Goal: Use online tool/utility: Utilize a website feature to perform a specific function

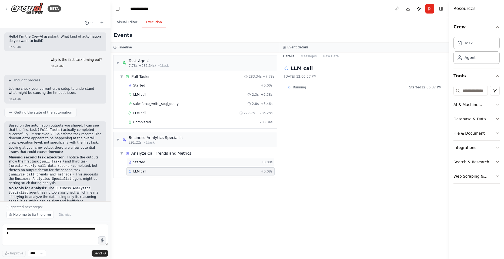
scroll to position [115, 0]
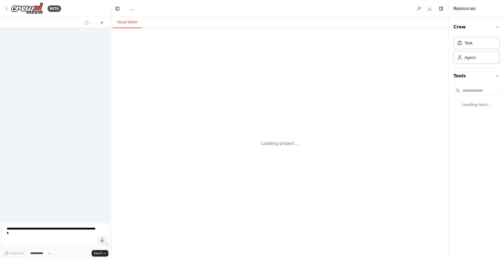
select select "****"
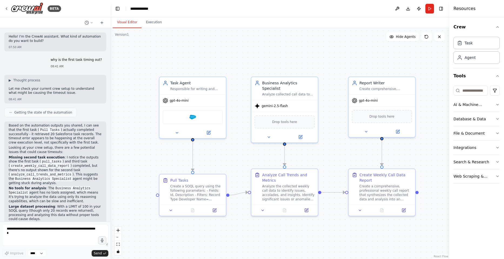
drag, startPoint x: 157, startPoint y: 156, endPoint x: 134, endPoint y: 147, distance: 24.1
click at [134, 147] on div ".deletable-edge-delete-btn { width: 20px; height: 20px; border: 0px solid #ffff…" at bounding box center [279, 143] width 338 height 231
drag, startPoint x: 295, startPoint y: 173, endPoint x: 296, endPoint y: 178, distance: 4.7
click at [296, 178] on div "Analyze Call Trends and Metrics" at bounding box center [288, 181] width 52 height 11
click at [302, 133] on button at bounding box center [300, 136] width 31 height 6
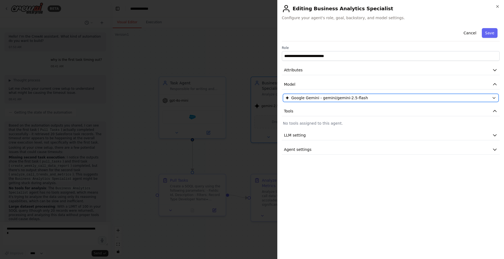
click at [348, 98] on span "Google Gemini - gemini/gemini-2.5-flash" at bounding box center [329, 97] width 77 height 5
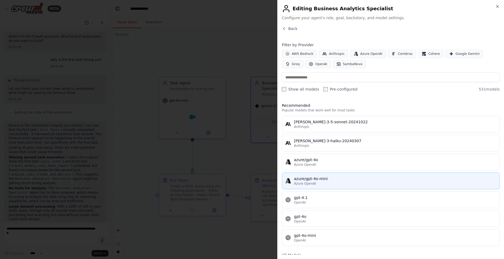
scroll to position [54, 0]
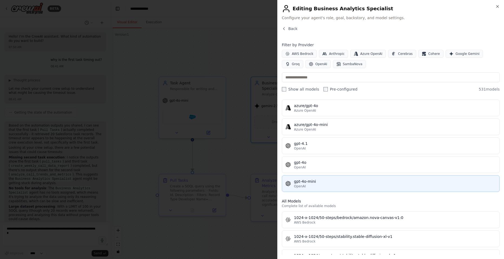
click at [356, 182] on div "gpt-4o-mini" at bounding box center [395, 181] width 202 height 5
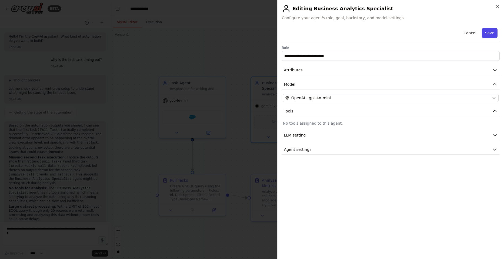
click at [492, 32] on button "Save" at bounding box center [490, 33] width 16 height 10
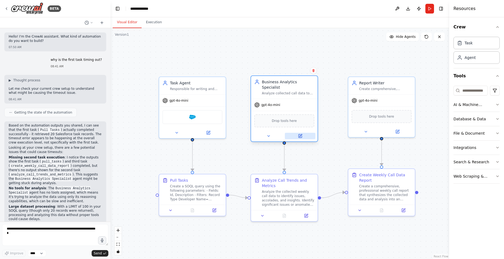
click at [301, 134] on icon at bounding box center [299, 135] width 3 height 3
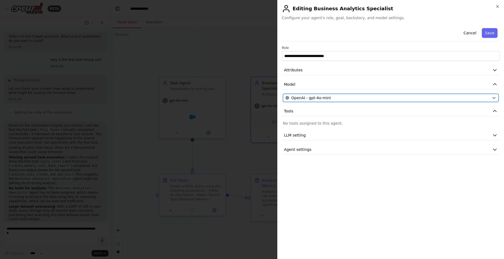
click at [367, 96] on div "OpenAI - gpt-4o-mini" at bounding box center [387, 97] width 204 height 5
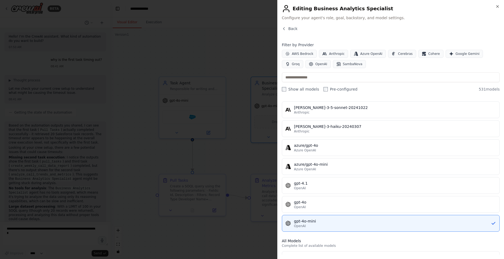
scroll to position [27, 0]
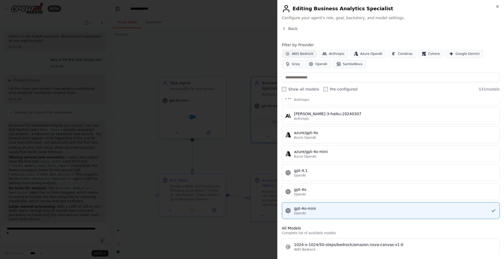
click at [305, 54] on span "AWS Bedrock" at bounding box center [303, 54] width 22 height 4
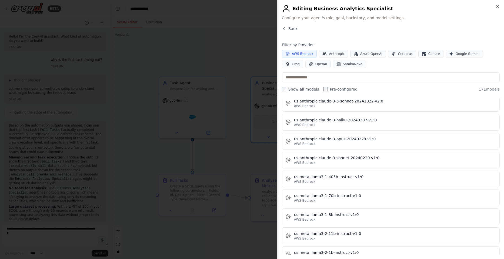
scroll to position [3096, 0]
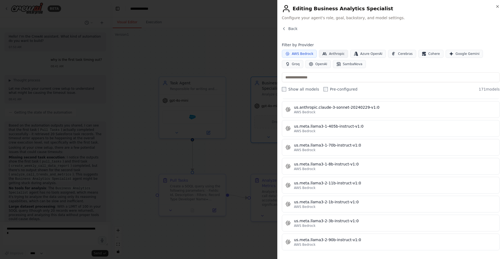
click at [333, 53] on span "Anthropic" at bounding box center [337, 54] width 16 height 4
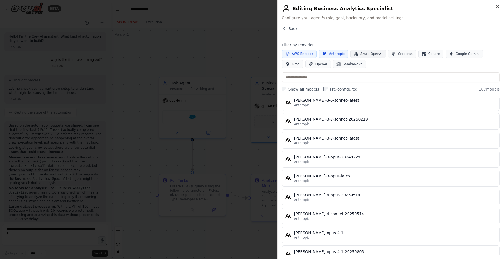
click at [372, 56] on button "Azure OpenAI" at bounding box center [368, 54] width 36 height 8
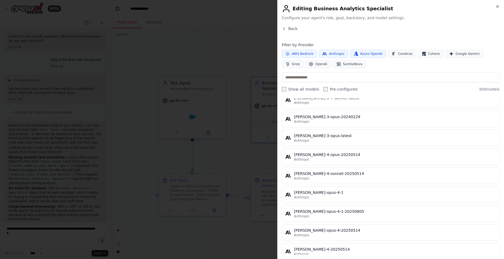
scroll to position [3447, 0]
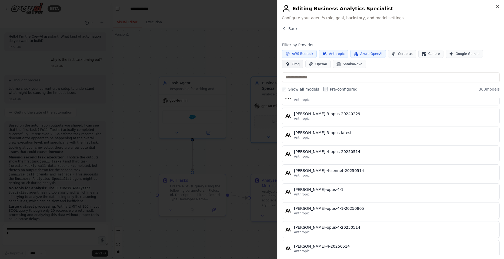
click at [303, 60] on button "Groq" at bounding box center [292, 64] width 21 height 8
drag, startPoint x: 369, startPoint y: 55, endPoint x: 347, endPoint y: 52, distance: 22.9
click at [368, 54] on span "Azure OpenAI" at bounding box center [371, 54] width 22 height 4
click at [333, 53] on span "Anthropic" at bounding box center [337, 54] width 16 height 4
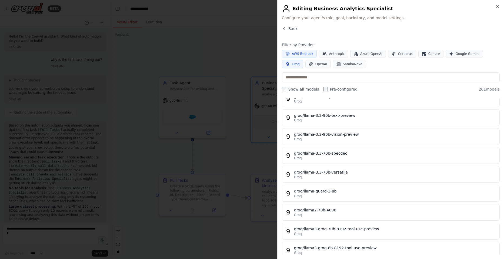
click at [294, 52] on span "AWS Bedrock" at bounding box center [303, 54] width 22 height 4
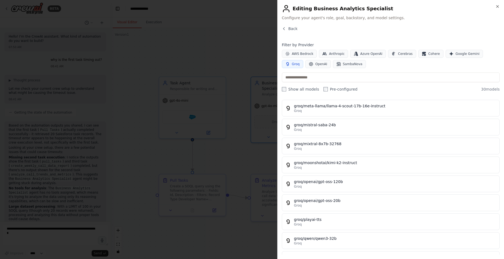
scroll to position [403, 0]
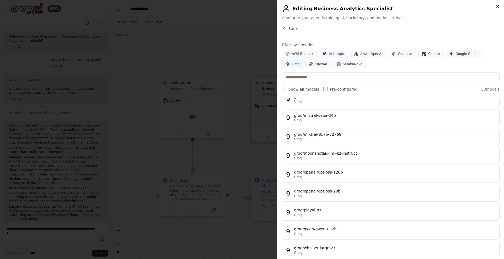
click at [290, 62] on icon "button" at bounding box center [287, 64] width 4 height 4
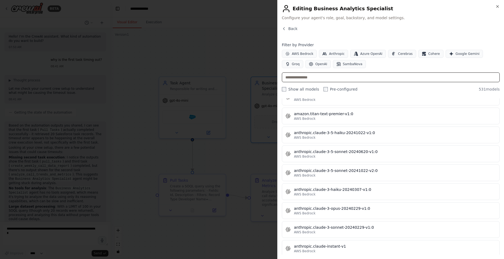
click at [338, 75] on input "text" at bounding box center [391, 77] width 218 height 10
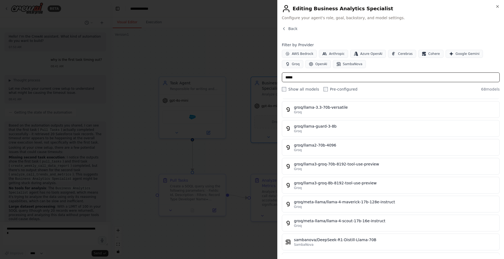
scroll to position [1052, 0]
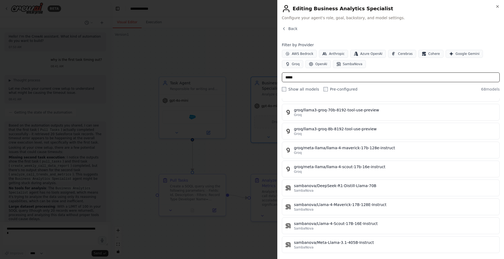
click at [334, 78] on input "*****" at bounding box center [391, 77] width 218 height 10
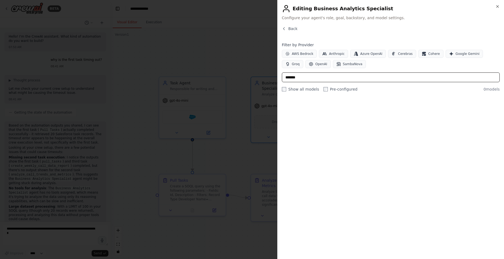
click at [295, 76] on input "*******" at bounding box center [391, 77] width 218 height 10
click at [333, 73] on input "******" at bounding box center [391, 77] width 218 height 10
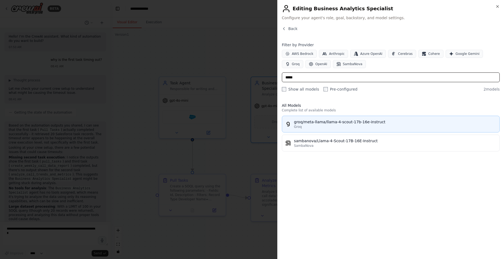
type input "*****"
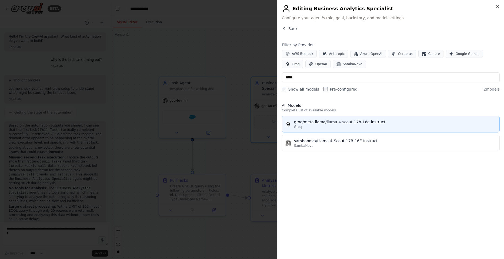
click at [381, 127] on div "Groq" at bounding box center [395, 127] width 202 height 4
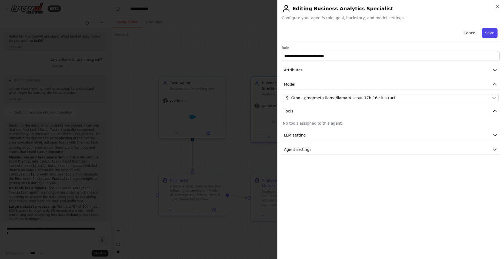
click at [487, 36] on button "Save" at bounding box center [490, 33] width 16 height 10
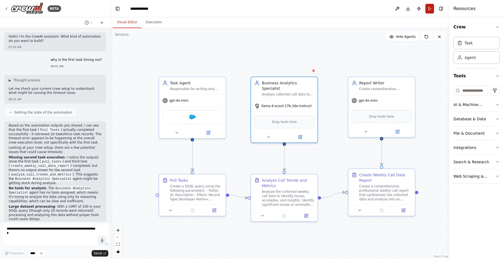
click at [429, 5] on button "Run" at bounding box center [429, 9] width 9 height 10
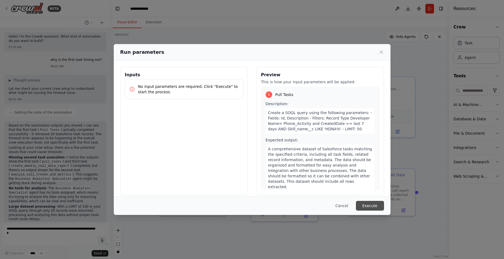
click at [362, 204] on button "Execute" at bounding box center [370, 206] width 28 height 10
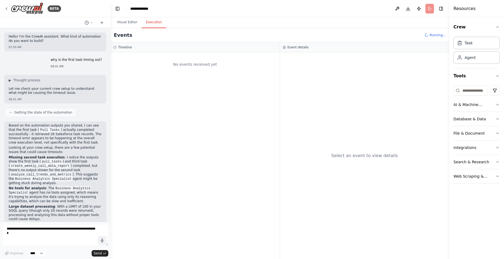
click at [152, 24] on button "Execution" at bounding box center [154, 22] width 25 height 11
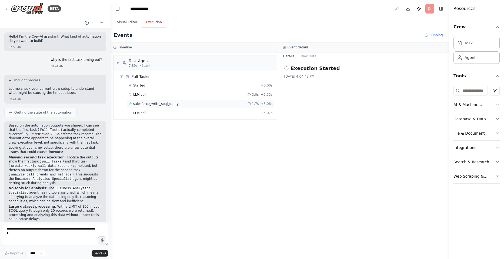
click at [153, 107] on div "salesforce_write_soql_query 1.7s + 5.06s" at bounding box center [200, 104] width 148 height 8
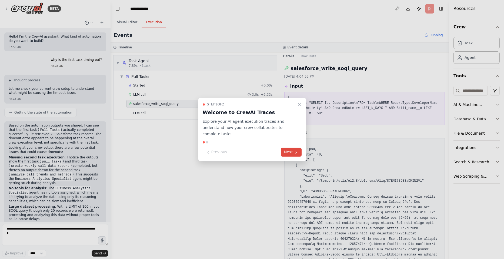
click at [285, 149] on button "Next" at bounding box center [291, 152] width 21 height 9
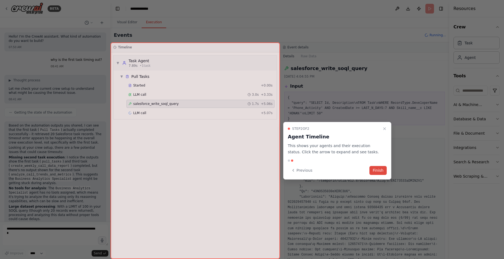
click at [378, 171] on button "Finish" at bounding box center [377, 170] width 17 height 9
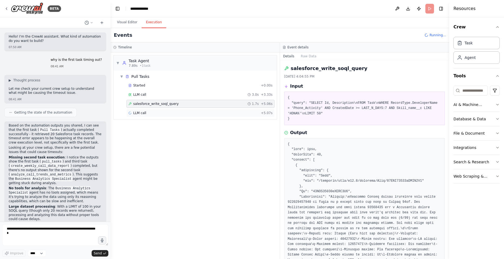
click at [153, 115] on div "LLM call + 5.07s" at bounding box center [200, 113] width 144 height 4
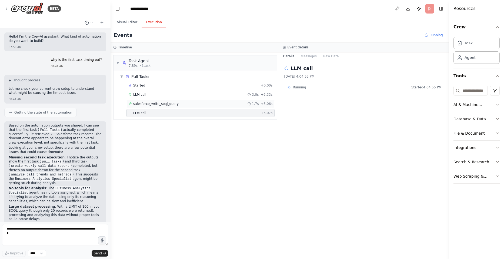
click at [154, 105] on span "salesforce_write_soql_query" at bounding box center [155, 104] width 45 height 4
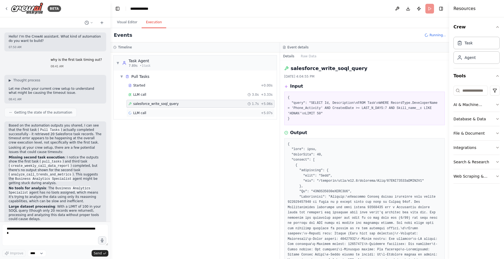
click at [144, 113] on span "LLM call" at bounding box center [139, 113] width 13 height 4
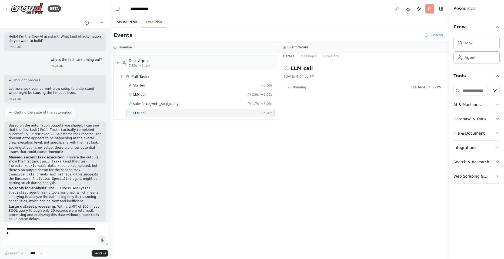
click at [125, 24] on button "Visual Editor" at bounding box center [127, 22] width 29 height 11
click at [145, 22] on button "Execution" at bounding box center [154, 22] width 25 height 11
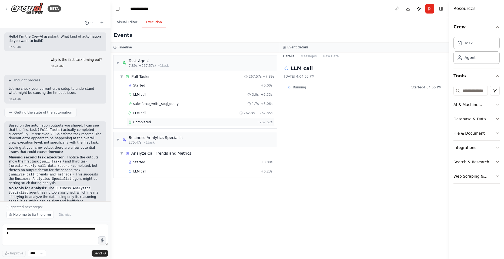
click at [173, 124] on div "Completed" at bounding box center [191, 122] width 126 height 4
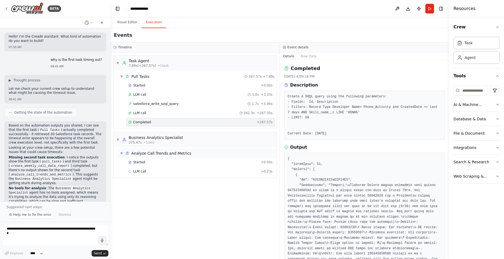
click at [167, 157] on div "▼ Analyze Call Trends and Metrics" at bounding box center [197, 153] width 159 height 10
click at [171, 151] on div "Analyze Call Trends and Metrics" at bounding box center [161, 152] width 60 height 5
click at [174, 137] on div "Business Analytics Specialist" at bounding box center [156, 137] width 54 height 5
drag, startPoint x: 174, startPoint y: 137, endPoint x: 172, endPoint y: 160, distance: 23.0
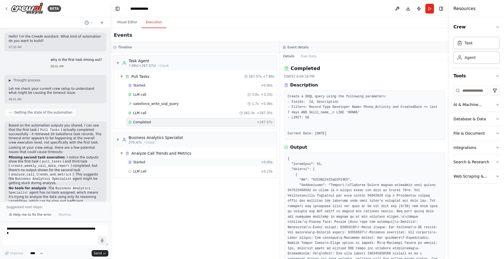
click at [172, 160] on div "Started" at bounding box center [193, 162] width 130 height 4
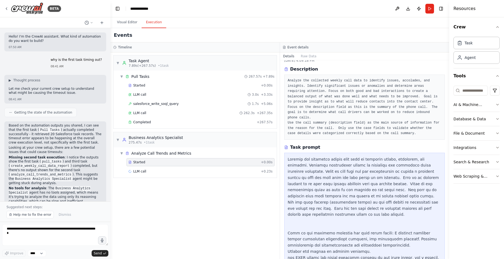
scroll to position [25, 0]
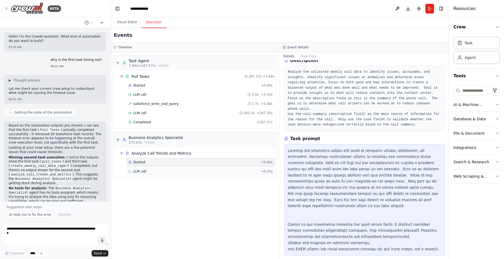
click at [175, 171] on div "LLM call + 0.23s" at bounding box center [200, 171] width 144 height 4
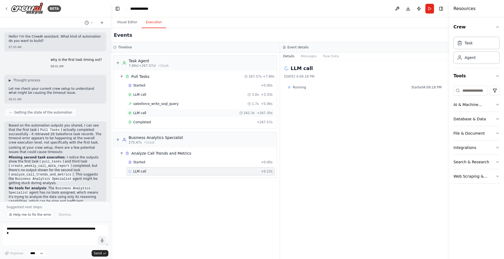
click at [232, 112] on div "LLM call 262.3s + 267.35s" at bounding box center [200, 113] width 144 height 4
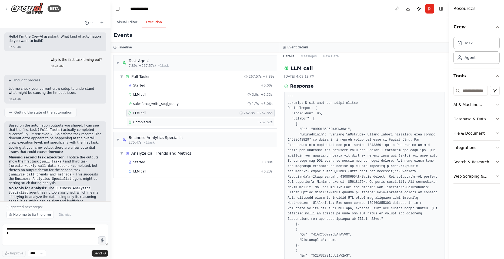
click at [224, 125] on div "Completed + 267.57s" at bounding box center [200, 122] width 148 height 8
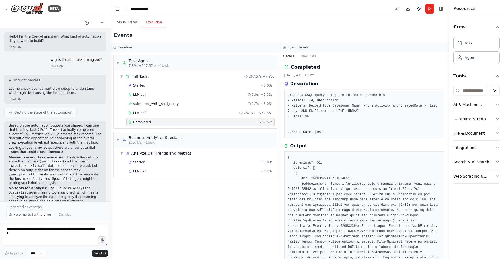
scroll to position [0, 0]
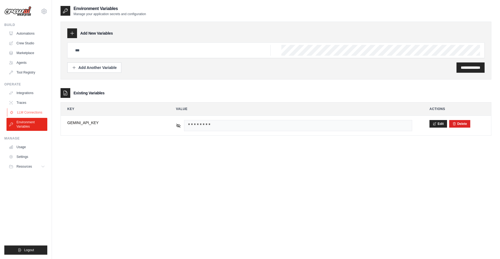
click at [27, 114] on link "LLM Connections" at bounding box center [27, 112] width 41 height 9
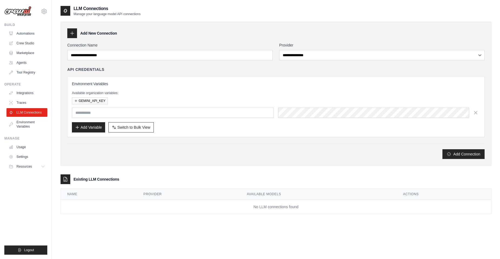
click at [154, 118] on div "Environment Variables Available organization variables: GEMINI_API_KEY Add Vari…" at bounding box center [276, 106] width 408 height 51
click at [100, 112] on input "text" at bounding box center [173, 112] width 202 height 10
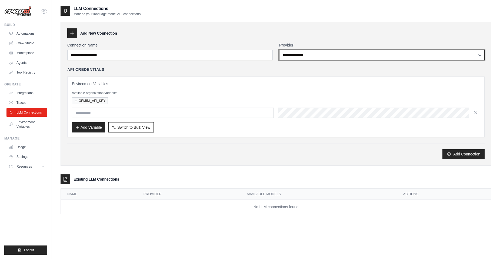
click at [307, 58] on select "**********" at bounding box center [381, 55] width 205 height 10
select select "****"
click at [279, 50] on select "**********" at bounding box center [381, 55] width 205 height 10
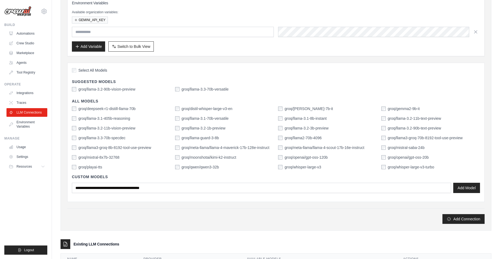
scroll to position [81, 0]
click at [331, 147] on label "groq/meta-llama/llama-4-scout-17b-16e-instruct" at bounding box center [324, 146] width 80 height 5
click at [477, 188] on button "Add Model" at bounding box center [466, 187] width 27 height 10
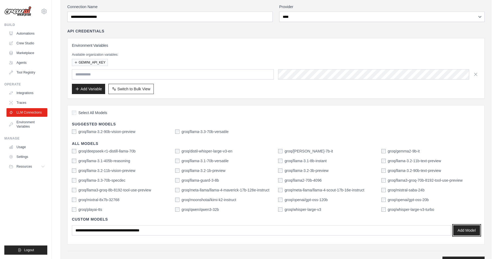
scroll to position [0, 0]
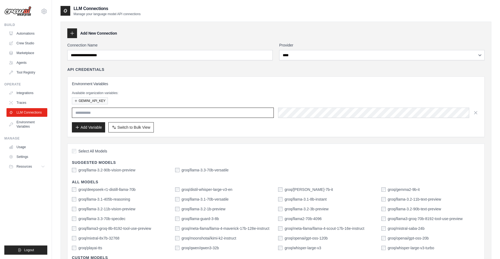
click at [134, 110] on input "text" at bounding box center [173, 112] width 202 height 10
paste input "**********"
drag, startPoint x: 226, startPoint y: 113, endPoint x: 33, endPoint y: 104, distance: 193.9
click at [33, 104] on div "kim.popow@hunterdouglas.com Settings Build Automations Crew Studio" at bounding box center [250, 187] width 500 height 374
type input "**********"
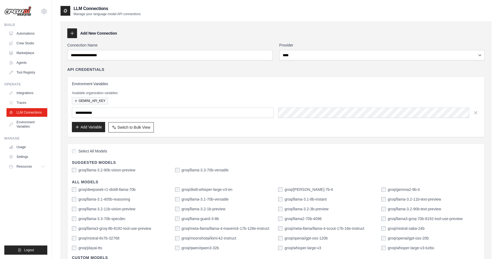
click at [93, 127] on button "Add Variable" at bounding box center [88, 127] width 33 height 10
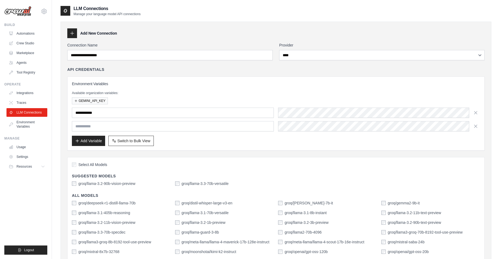
click at [195, 92] on p "Available organization variables:" at bounding box center [276, 93] width 408 height 4
click at [88, 100] on button "GEMINI_API_KEY" at bounding box center [90, 100] width 36 height 7
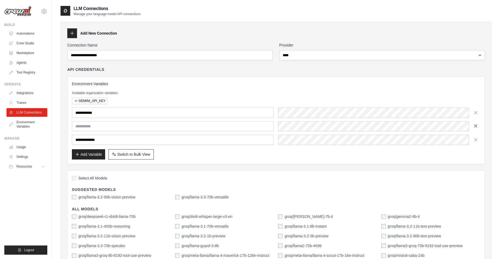
click at [475, 126] on icon "button" at bounding box center [475, 126] width 3 height 3
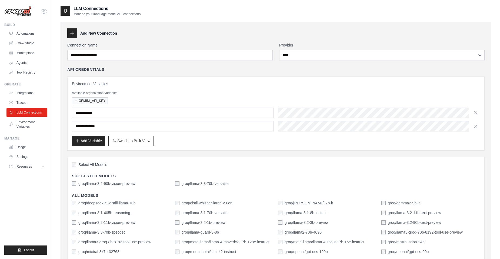
click at [247, 140] on div "Add Variable Switch to Bulk View Switch to Table View" at bounding box center [276, 141] width 408 height 10
click at [22, 96] on link "Integrations" at bounding box center [27, 93] width 41 height 9
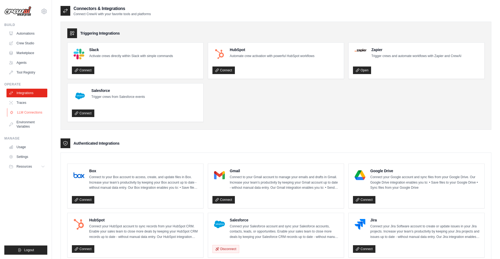
click at [22, 115] on link "LLM Connections" at bounding box center [27, 112] width 41 height 9
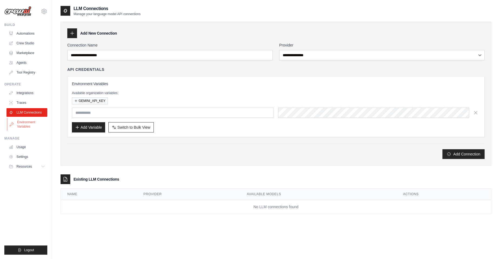
click at [24, 120] on link "Environment Variables" at bounding box center [27, 124] width 41 height 13
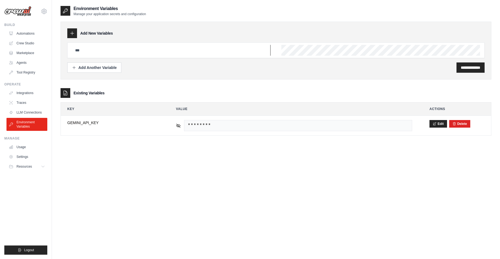
click at [99, 50] on input "text" at bounding box center [171, 50] width 199 height 11
type input "**********"
click at [460, 65] on input "**********" at bounding box center [469, 67] width 19 height 5
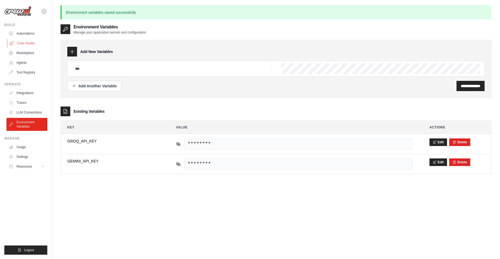
click at [23, 42] on link "Crew Studio" at bounding box center [27, 43] width 41 height 9
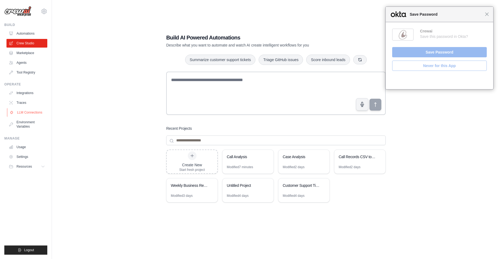
click at [19, 114] on link "LLM Connections" at bounding box center [27, 112] width 41 height 9
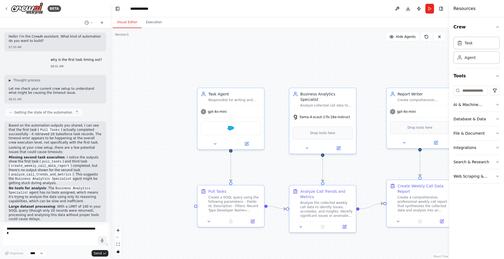
scroll to position [95, 0]
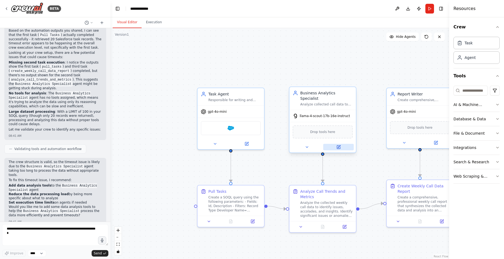
click at [339, 145] on icon at bounding box center [338, 146] width 3 height 3
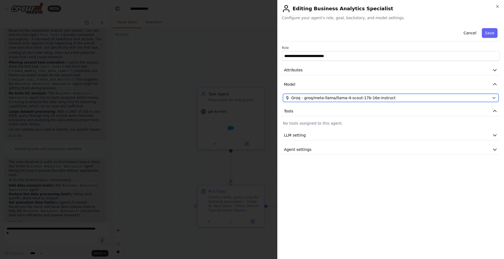
click at [328, 100] on span "Groq - groq/meta-llama/llama-4-scout-17b-16e-instruct" at bounding box center [343, 97] width 104 height 5
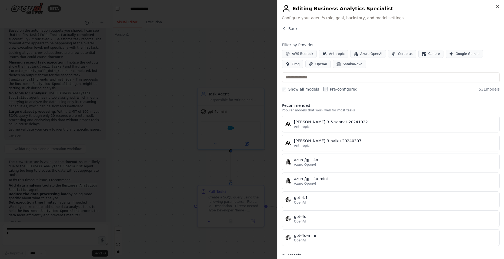
click at [289, 69] on div "Filter by Provider AWS Bedrock Anthropic Azure OpenAI Cerebras Cohere Google Ge…" at bounding box center [391, 67] width 218 height 50
click at [305, 66] on button "OpenAI" at bounding box center [317, 64] width 25 height 8
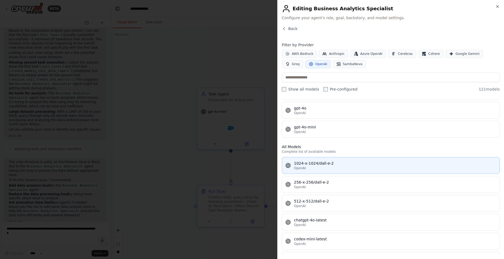
scroll to position [0, 0]
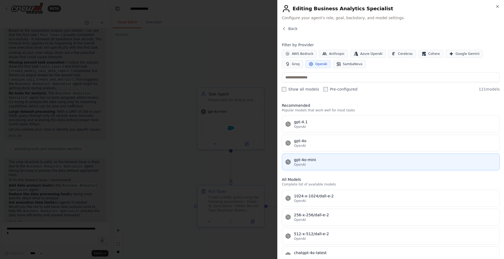
click at [346, 164] on div "OpenAI" at bounding box center [395, 164] width 202 height 4
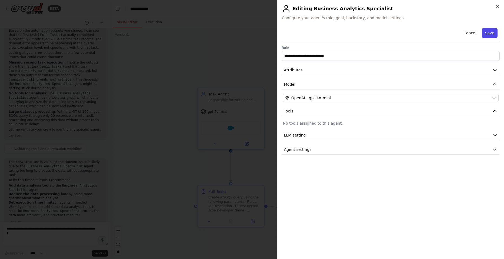
click at [488, 35] on button "Save" at bounding box center [490, 33] width 16 height 10
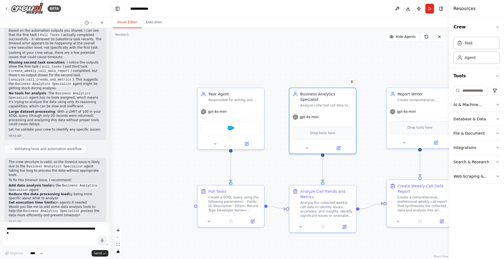
click at [313, 48] on div ".deletable-edge-delete-btn { width: 20px; height: 20px; border: 0px solid #ffff…" at bounding box center [279, 143] width 338 height 231
click at [426, 10] on button "Run" at bounding box center [429, 9] width 9 height 10
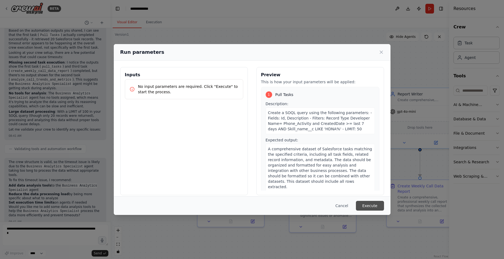
click at [378, 204] on button "Execute" at bounding box center [370, 206] width 28 height 10
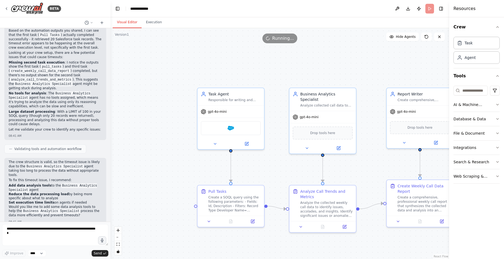
click at [164, 24] on div "Visual Editor Execution" at bounding box center [279, 22] width 338 height 11
click at [157, 25] on button "Execution" at bounding box center [154, 22] width 25 height 11
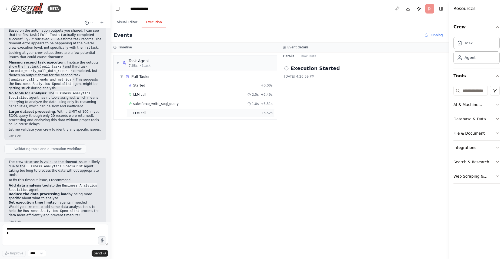
click at [184, 114] on div "LLM call + 3.52s" at bounding box center [200, 113] width 144 height 4
